Goal: Task Accomplishment & Management: Use online tool/utility

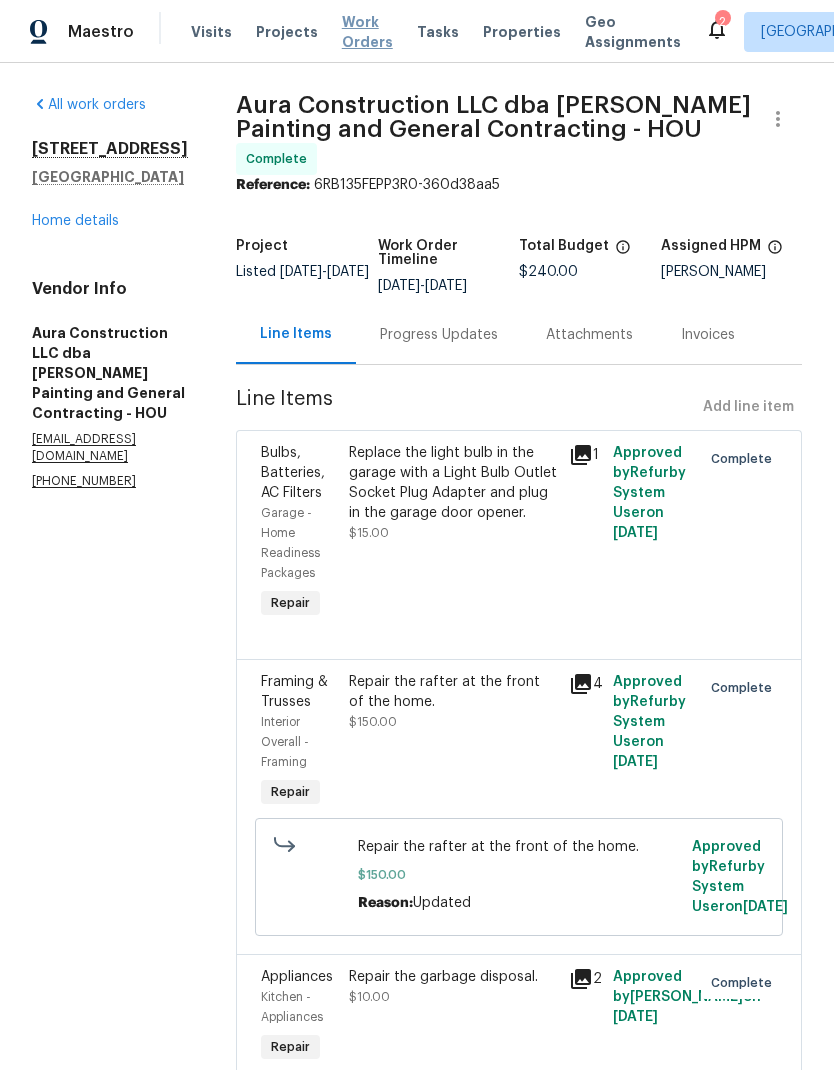
click at [344, 50] on span "Work Orders" at bounding box center [367, 32] width 51 height 40
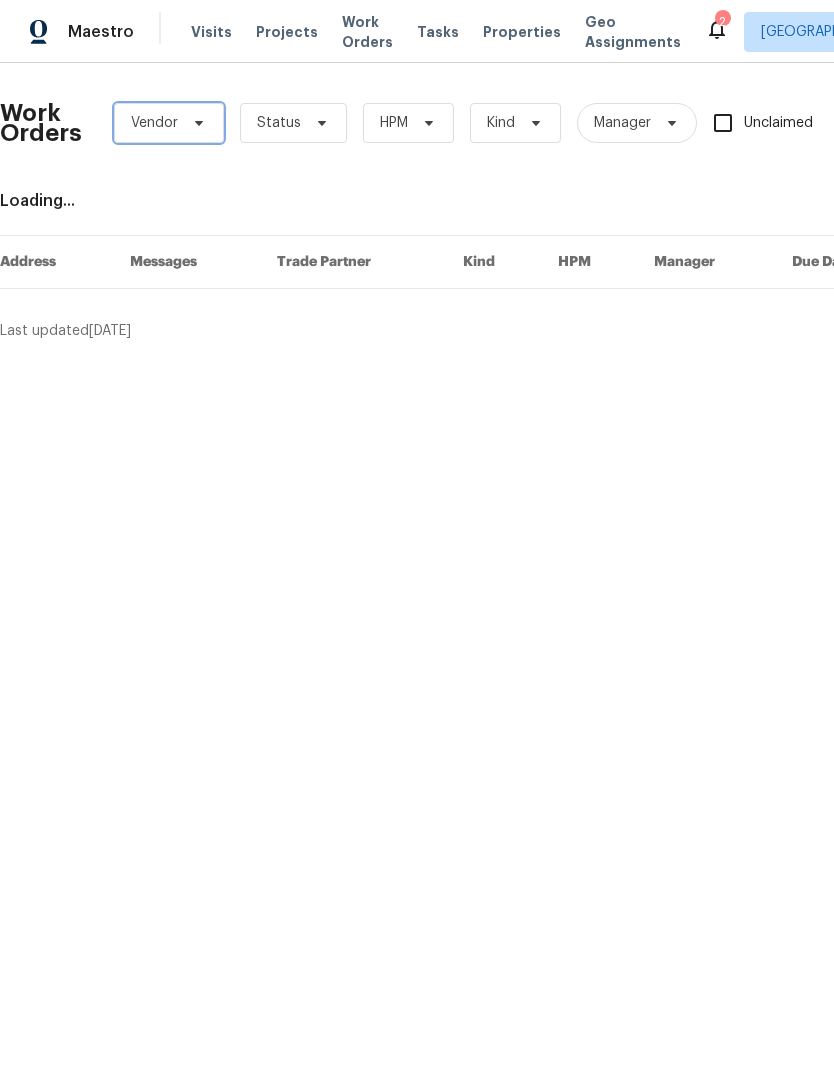
click at [155, 118] on span "Vendor" at bounding box center [154, 123] width 47 height 20
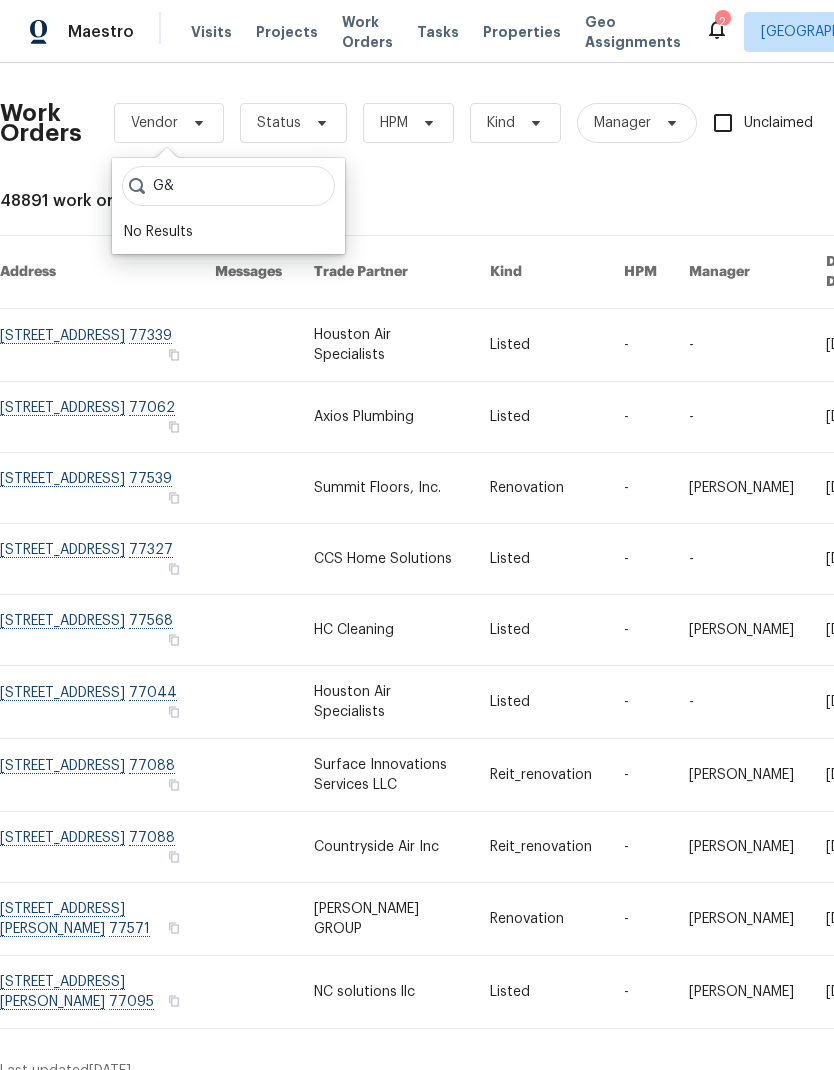
type input "G"
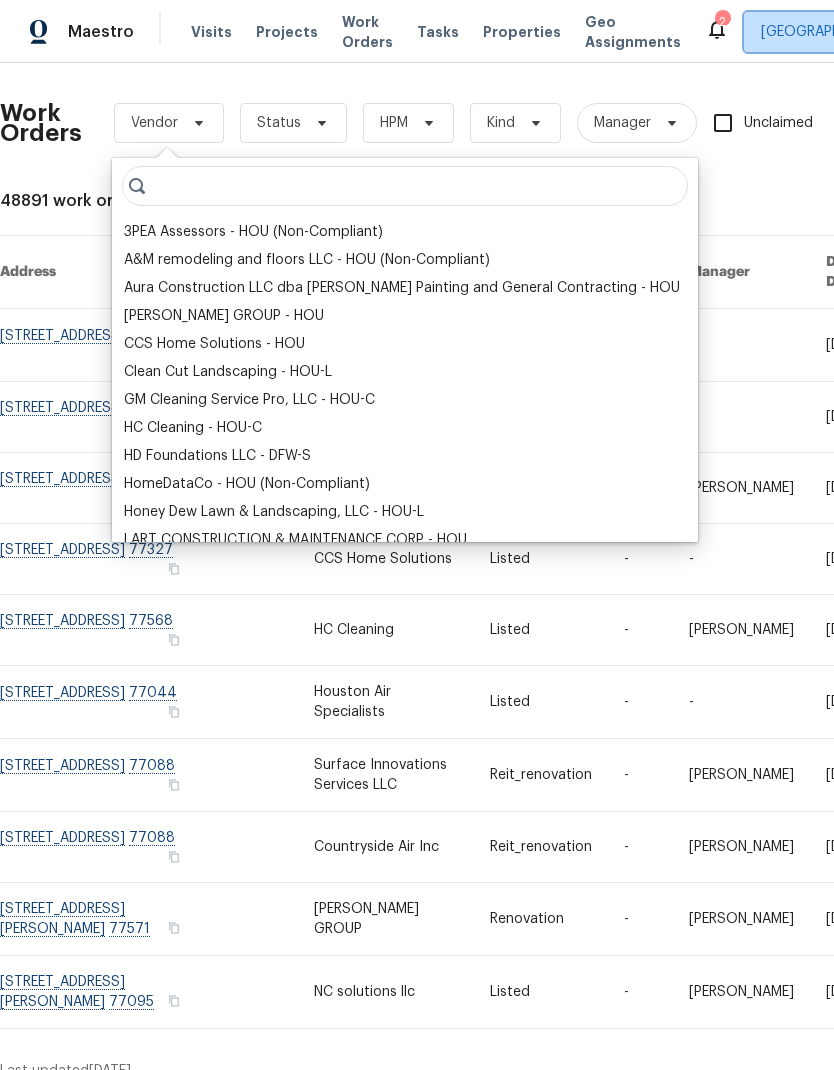
click at [761, 32] on span "[GEOGRAPHIC_DATA]" at bounding box center [830, 32] width 138 height 20
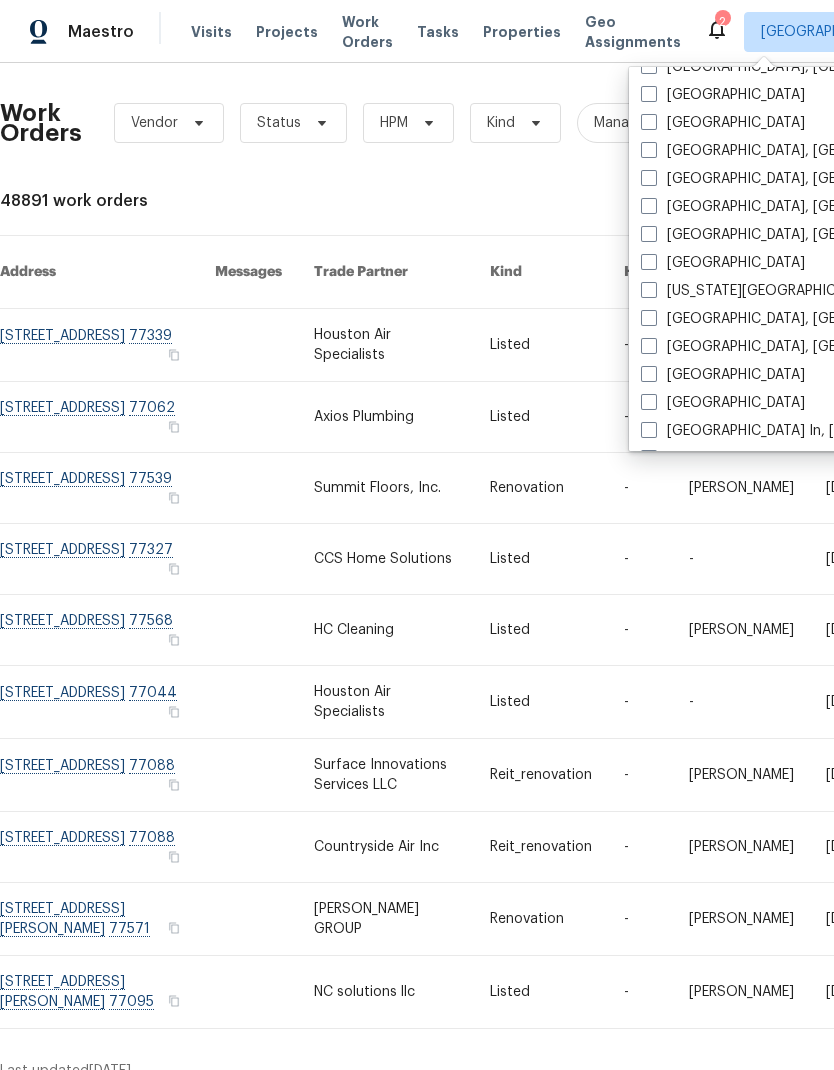
scroll to position [556, 0]
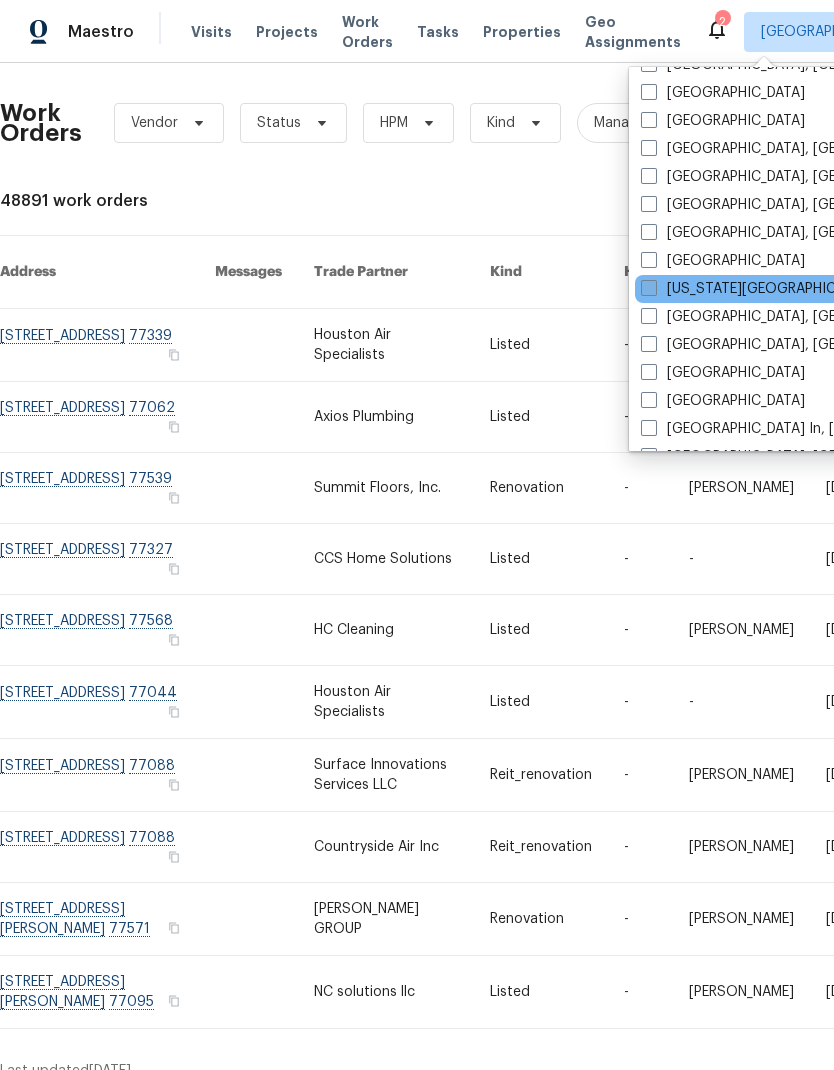
click at [726, 292] on label "[US_STATE][GEOGRAPHIC_DATA]" at bounding box center [760, 289] width 239 height 20
click at [654, 292] on input "[US_STATE][GEOGRAPHIC_DATA]" at bounding box center [647, 285] width 13 height 13
checkbox input "true"
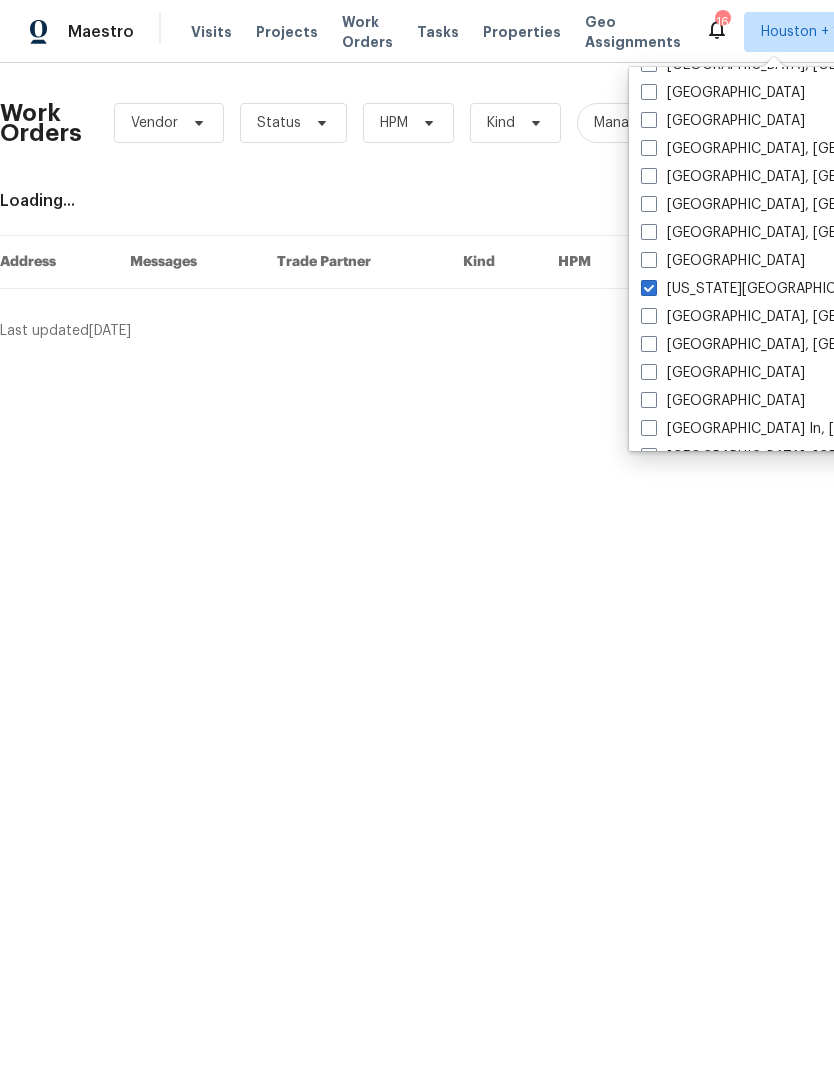
click at [288, 186] on div "Work Orders Vendor Status HPM Kind Manager Unclaimed ​ View Reno Index Loading.…" at bounding box center [565, 210] width 1130 height 262
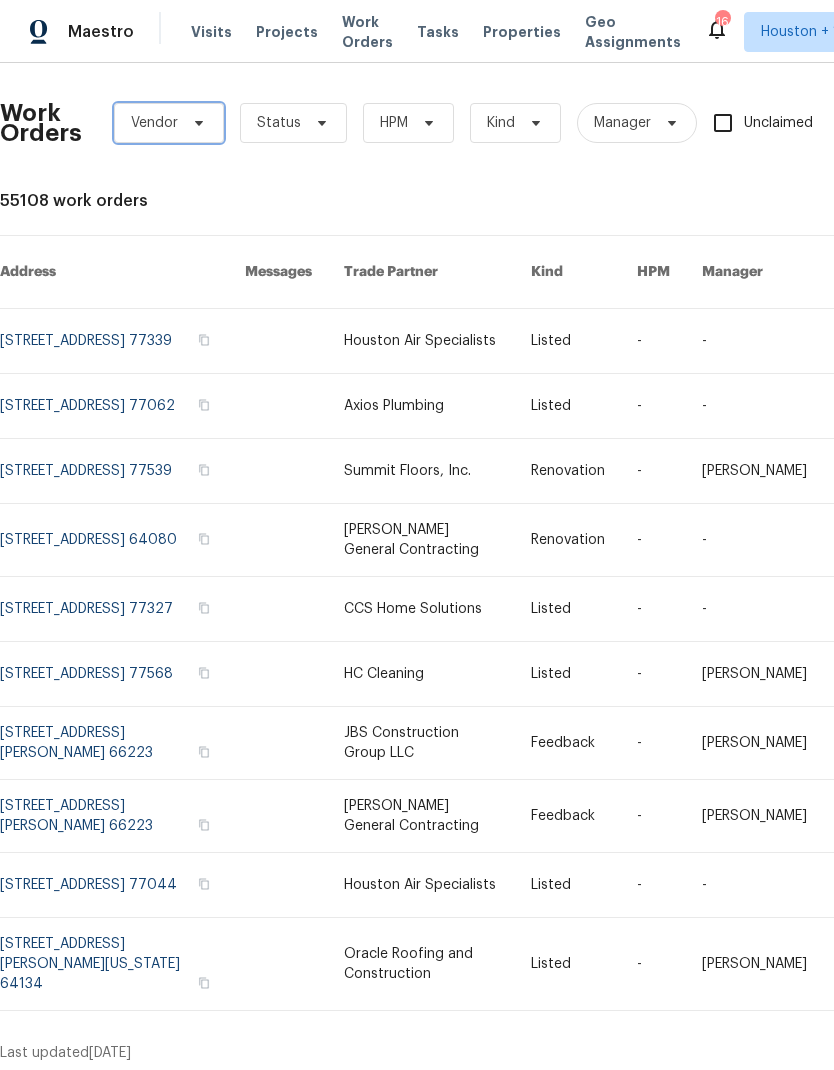
click at [149, 113] on span "Vendor" at bounding box center [154, 123] width 47 height 20
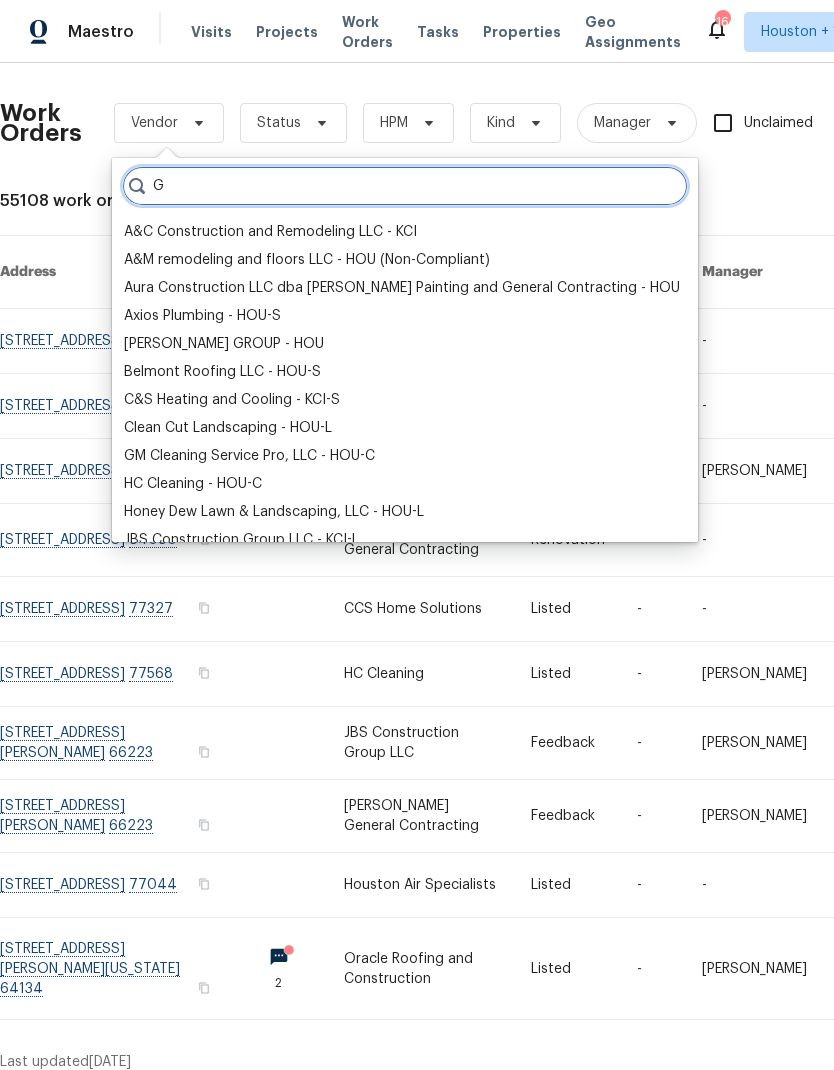
type input "G"
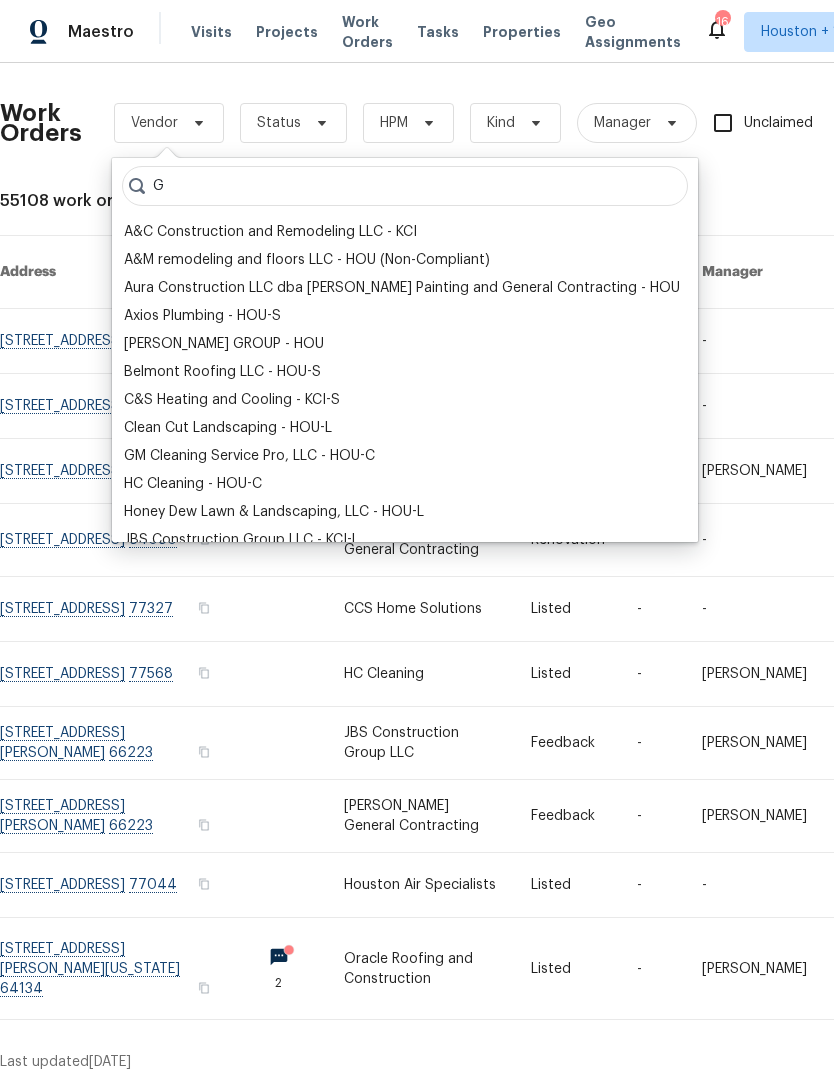
click at [105, 83] on div "Work Orders Vendor Status HPM Kind Manager Unclaimed ​" at bounding box center [550, 123] width 1101 height 88
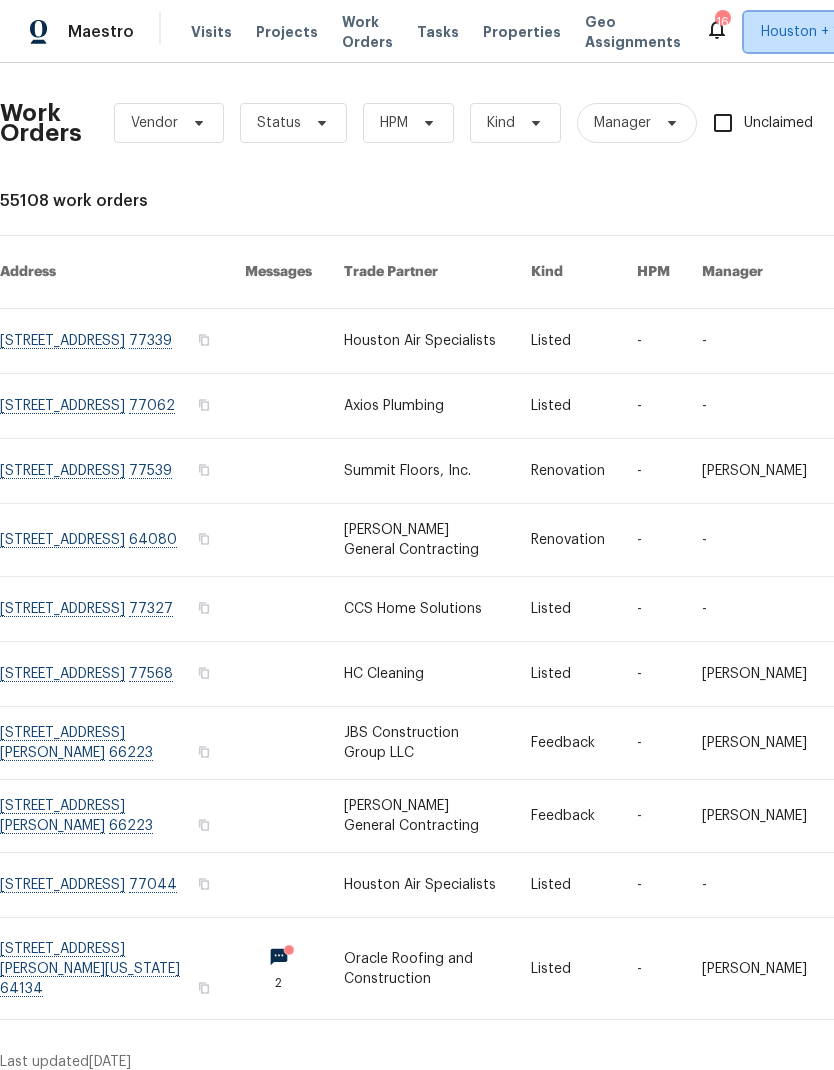
click at [761, 27] on span "Houston + 1" at bounding box center [800, 32] width 78 height 20
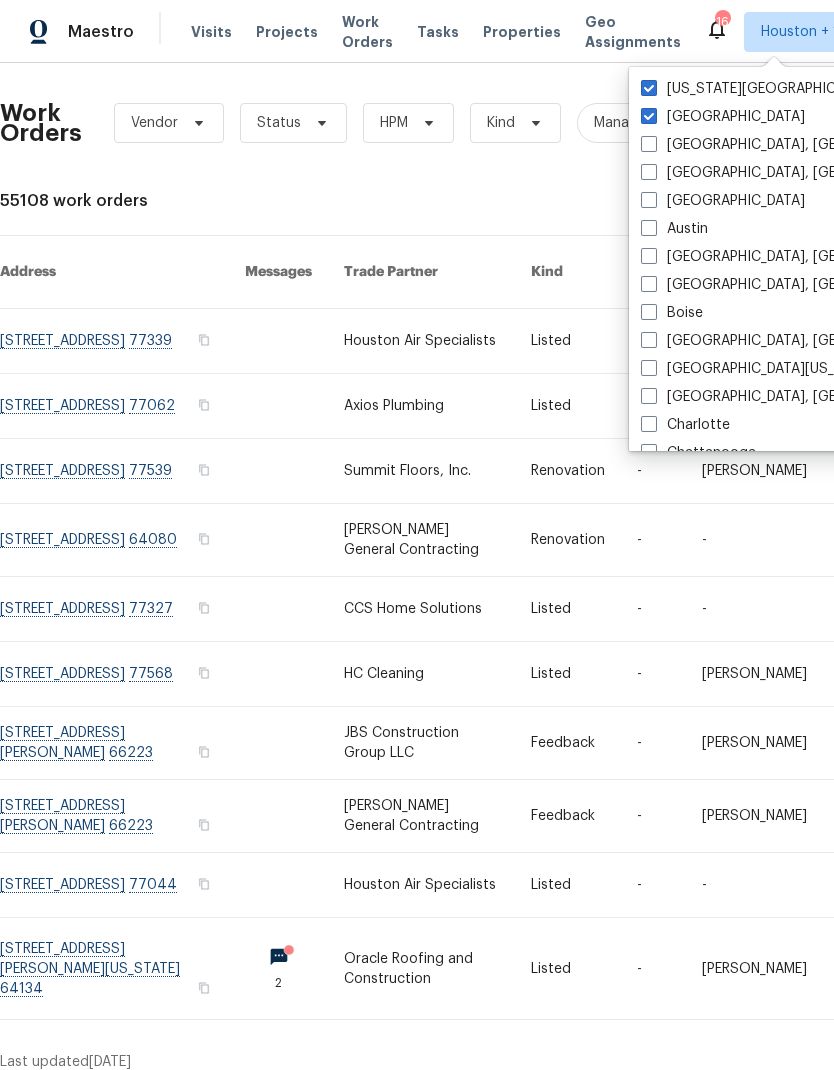
click at [172, 229] on div "Work Orders Vendor Status HPM Kind Manager Unclaimed ​ View Reno Index 55108 wo…" at bounding box center [565, 575] width 1130 height 993
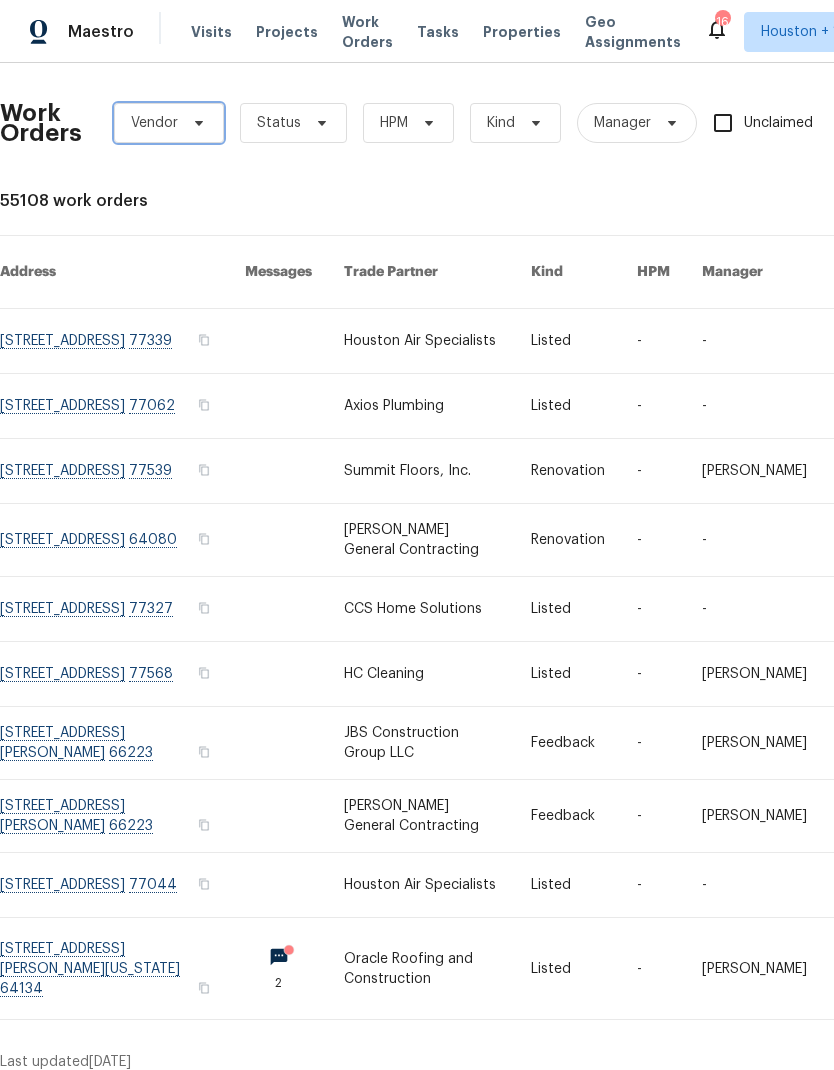
click at [146, 129] on span "Vendor" at bounding box center [154, 123] width 47 height 20
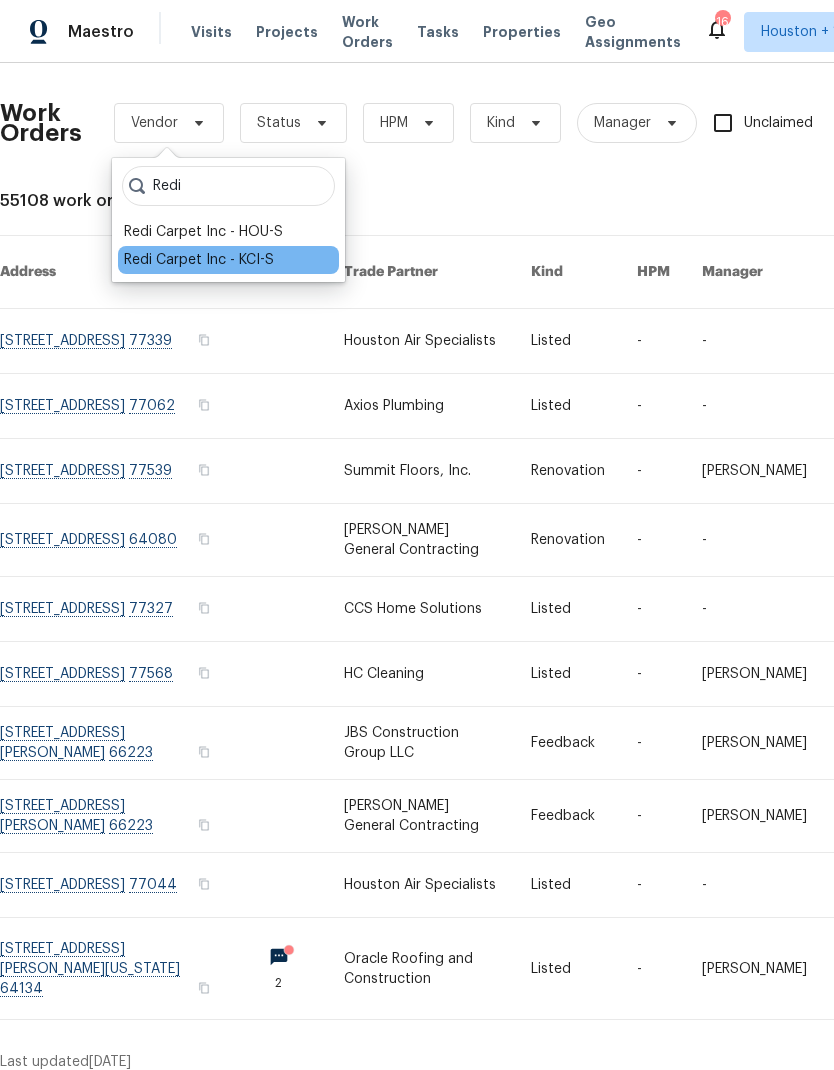
type input "Redi"
click at [204, 256] on div "Redi Carpet Inc - KCI-S" at bounding box center [199, 260] width 150 height 20
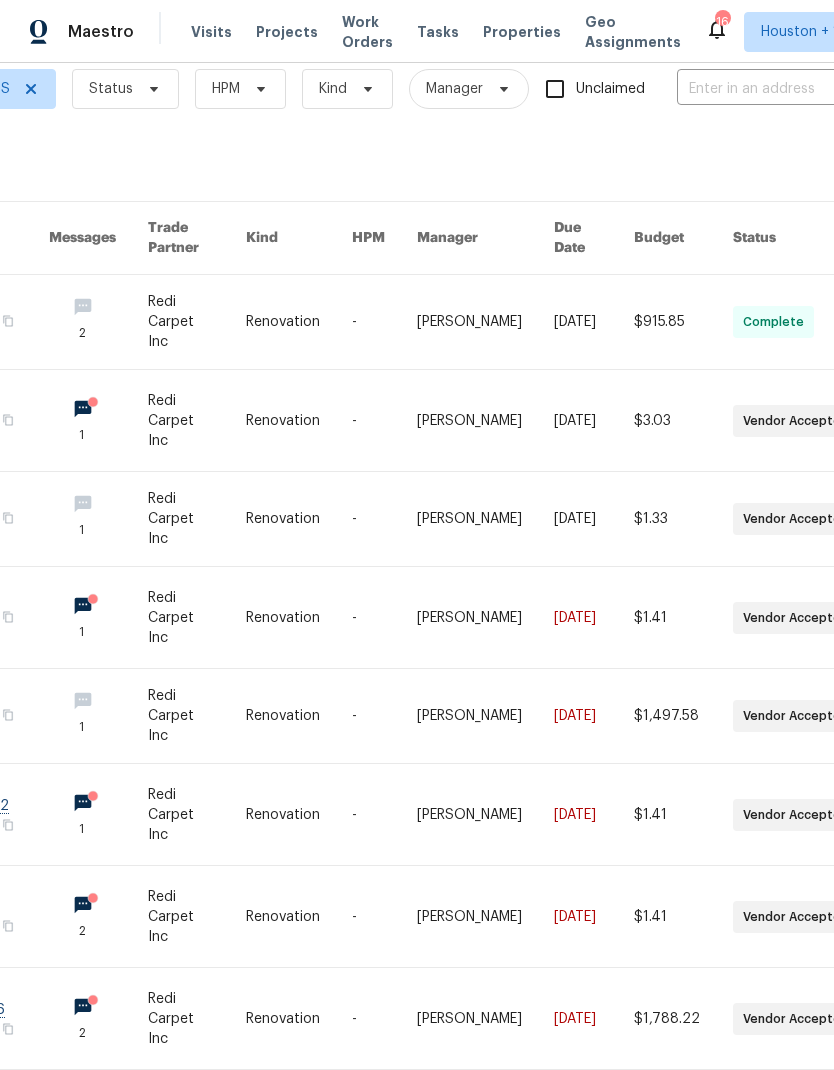
scroll to position [26, 247]
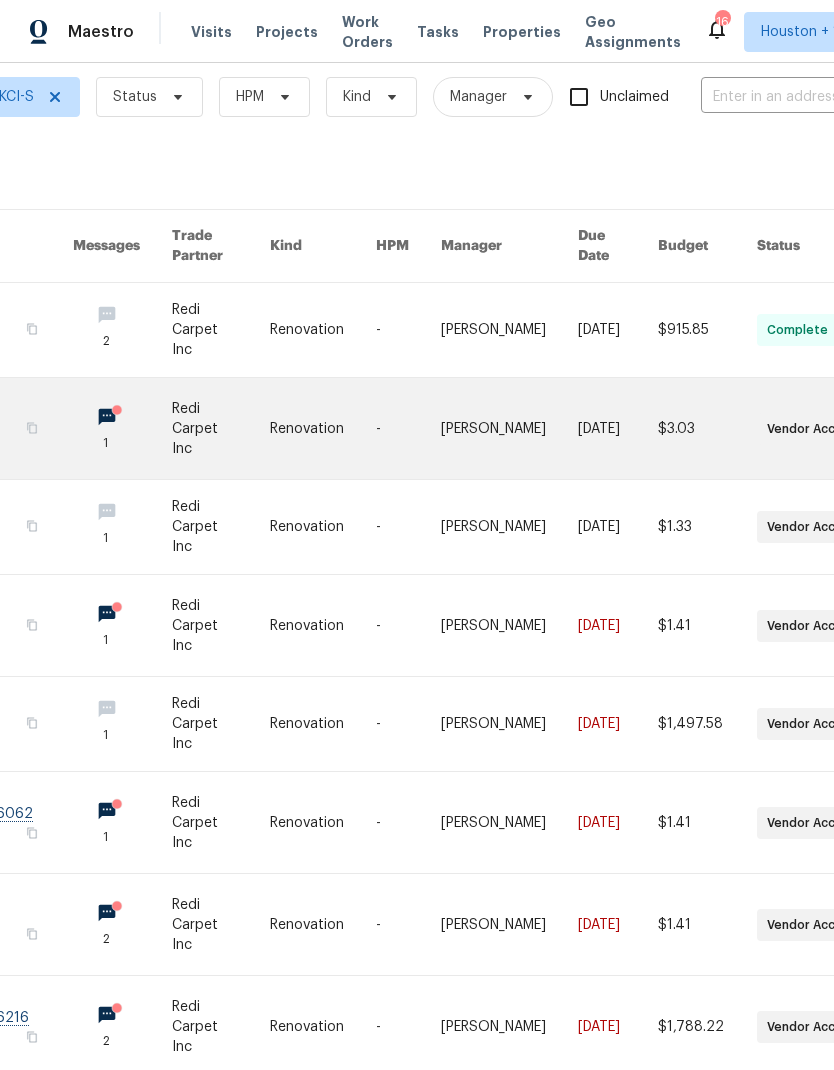
click at [185, 428] on link at bounding box center [221, 428] width 99 height 101
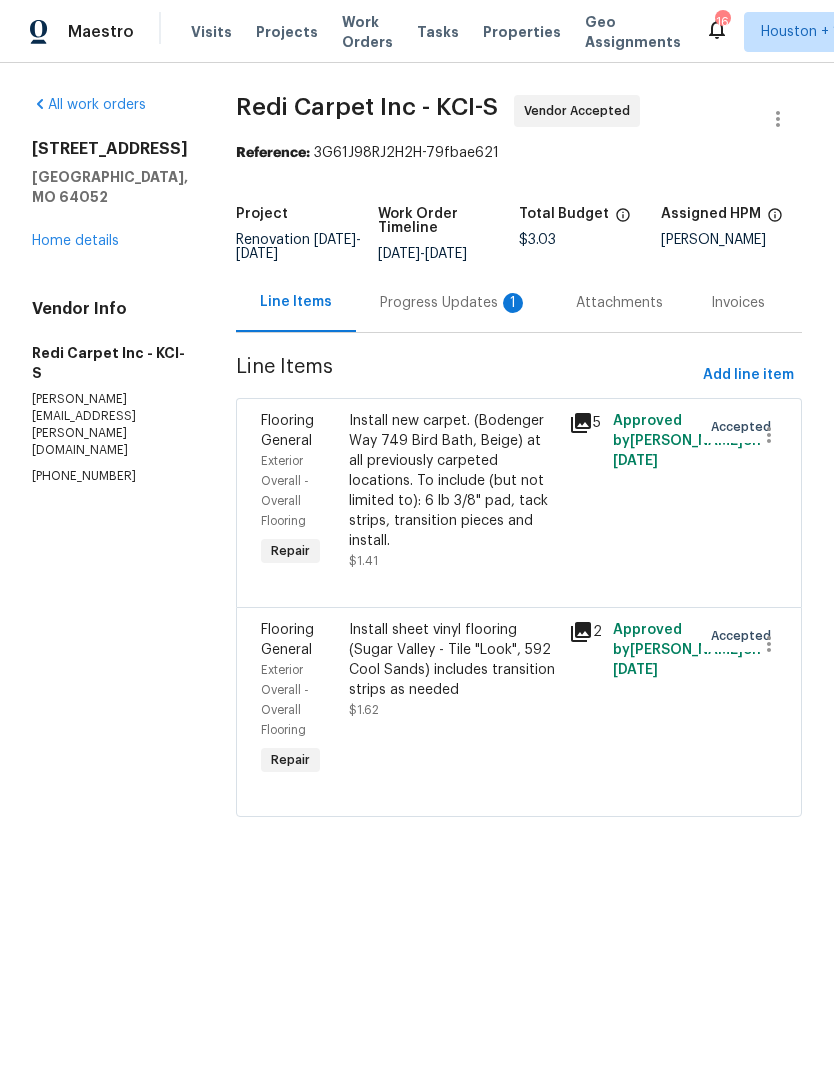
click at [459, 331] on div "Progress Updates 1" at bounding box center [454, 302] width 196 height 59
